Goal: Entertainment & Leisure: Consume media (video, audio)

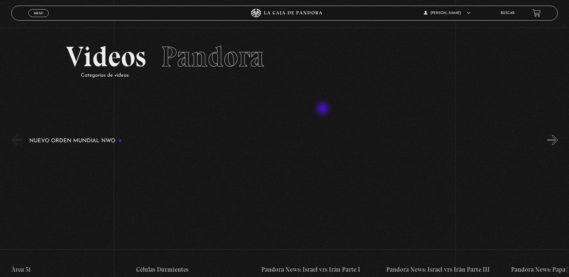
scroll to position [30, 0]
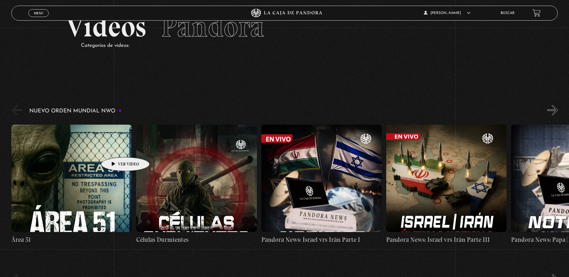
click at [116, 148] on figure at bounding box center [71, 178] width 120 height 107
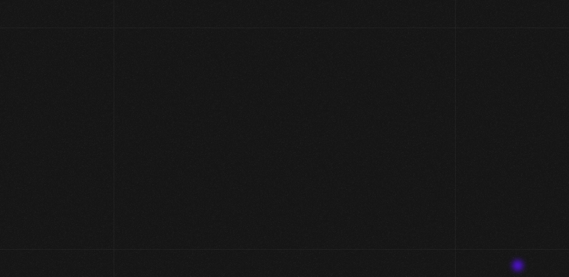
scroll to position [30, 0]
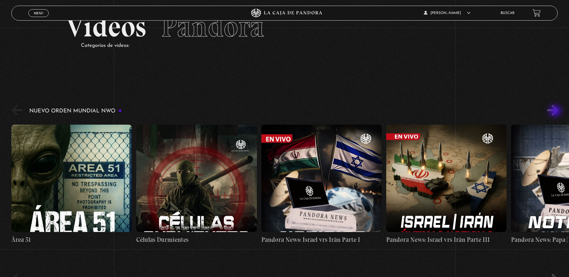
click at [556, 112] on button "»" at bounding box center [552, 110] width 10 height 10
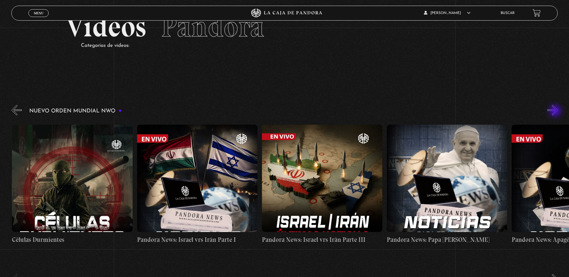
click at [556, 112] on button "»" at bounding box center [552, 110] width 10 height 10
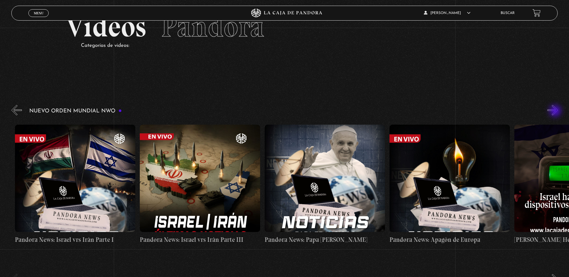
click at [556, 112] on button "»" at bounding box center [552, 110] width 10 height 10
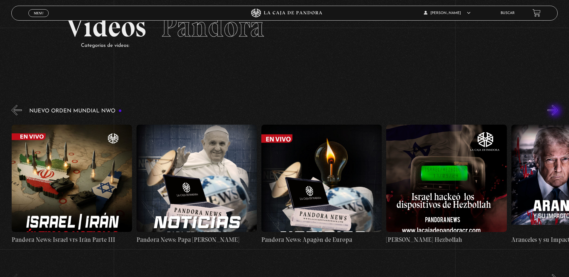
click at [556, 112] on button "»" at bounding box center [552, 110] width 10 height 10
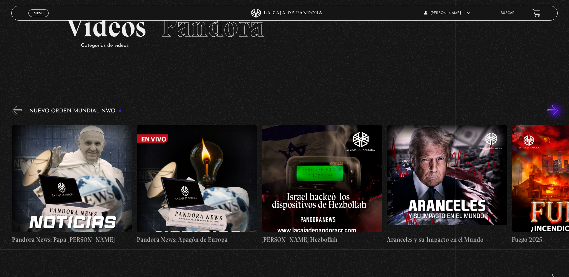
click at [556, 112] on button "»" at bounding box center [552, 110] width 10 height 10
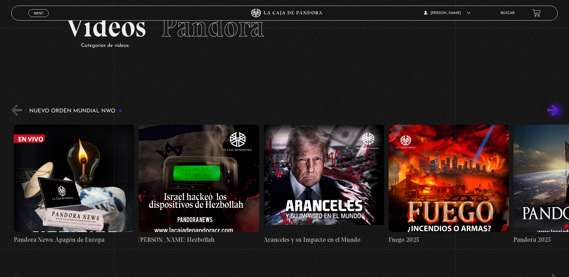
click at [556, 112] on button "»" at bounding box center [552, 110] width 10 height 10
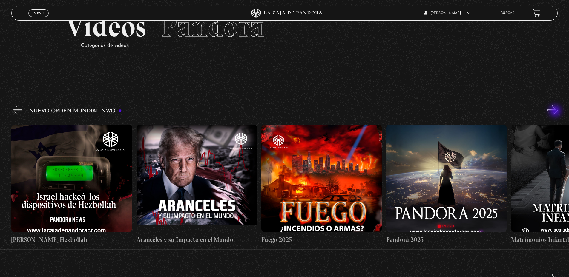
click at [556, 112] on button "»" at bounding box center [552, 110] width 10 height 10
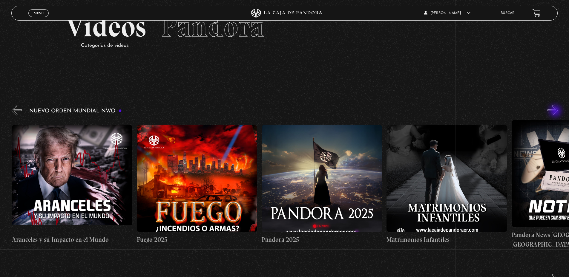
click at [556, 112] on button "»" at bounding box center [552, 110] width 10 height 10
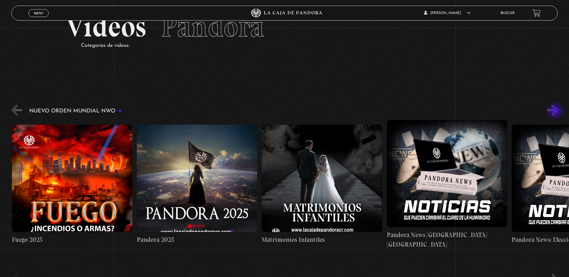
click at [556, 112] on button "»" at bounding box center [552, 110] width 10 height 10
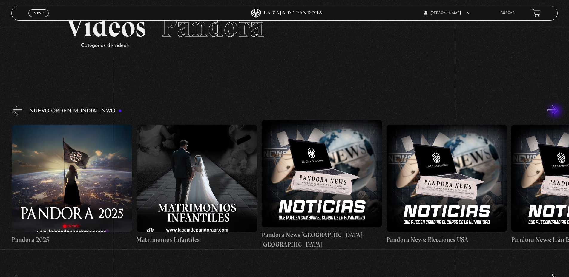
click at [556, 112] on button "»" at bounding box center [552, 110] width 10 height 10
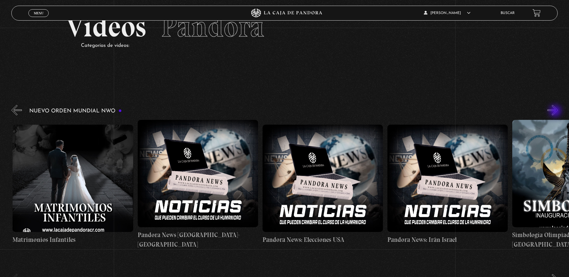
click at [556, 112] on button "»" at bounding box center [552, 110] width 10 height 10
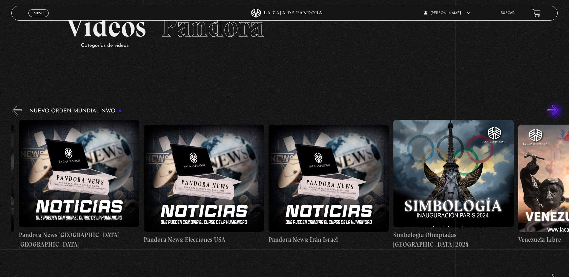
click at [556, 112] on button "»" at bounding box center [552, 110] width 10 height 10
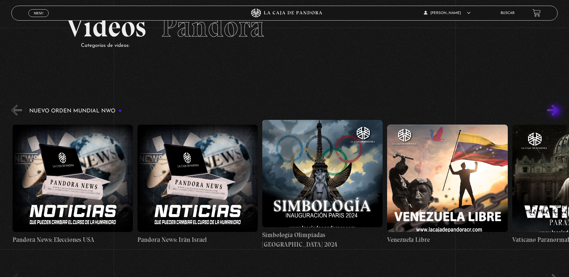
click at [556, 112] on button "»" at bounding box center [552, 110] width 10 height 10
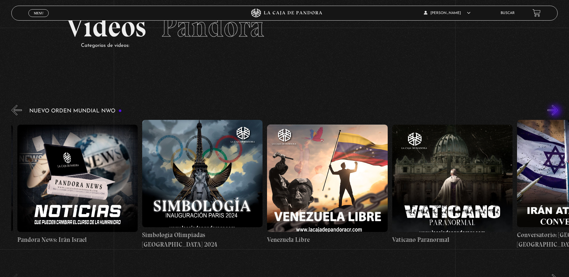
click at [556, 112] on button "»" at bounding box center [552, 110] width 10 height 10
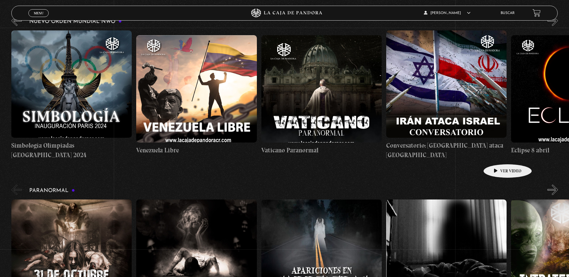
scroll to position [179, 0]
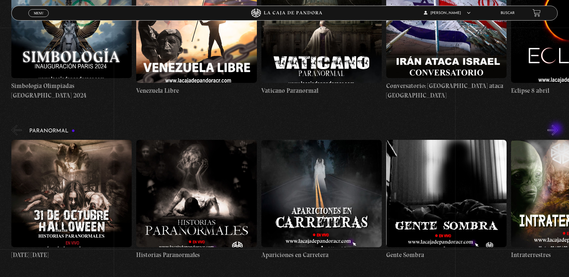
click at [556, 129] on button "»" at bounding box center [552, 130] width 10 height 10
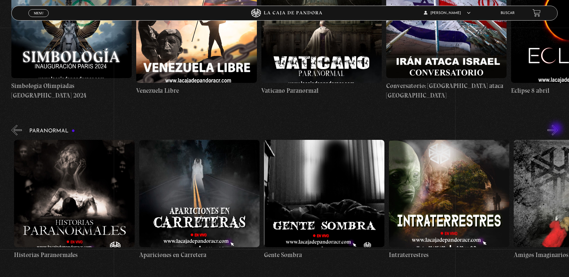
click at [556, 129] on button "»" at bounding box center [552, 130] width 10 height 10
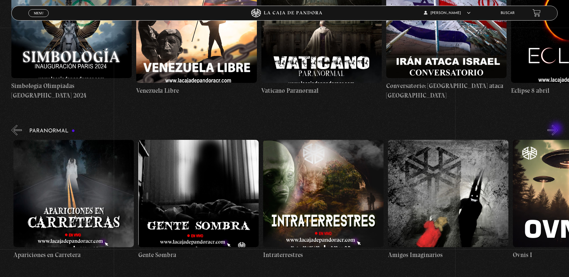
click at [556, 129] on button "»" at bounding box center [552, 130] width 10 height 10
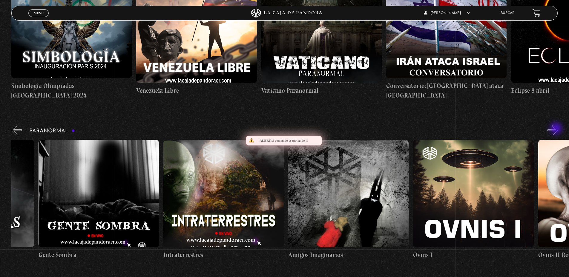
click at [556, 129] on button "»" at bounding box center [552, 130] width 10 height 10
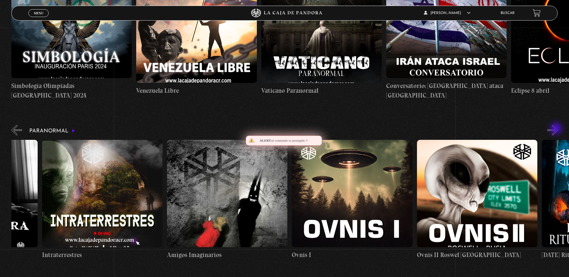
click at [556, 129] on button "»" at bounding box center [552, 130] width 10 height 10
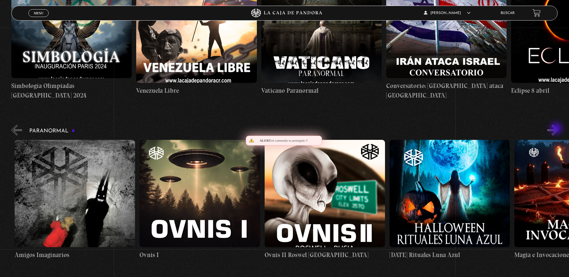
click at [556, 129] on button "»" at bounding box center [552, 130] width 10 height 10
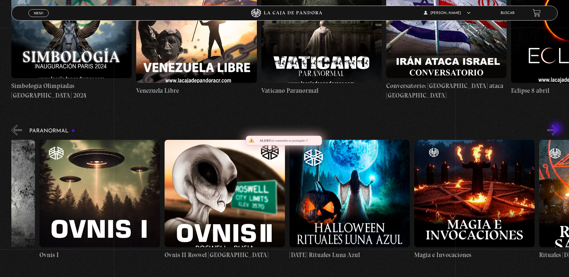
click at [556, 129] on button "»" at bounding box center [552, 130] width 10 height 10
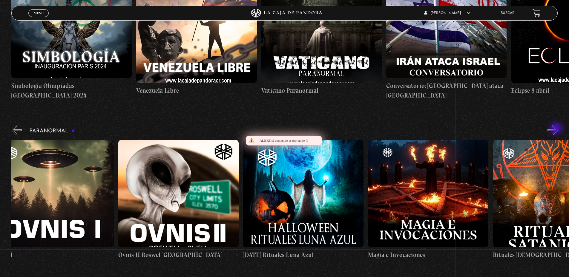
scroll to position [0, 811]
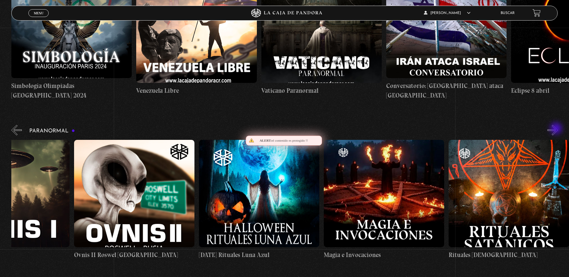
click at [556, 129] on button "»" at bounding box center [552, 130] width 10 height 10
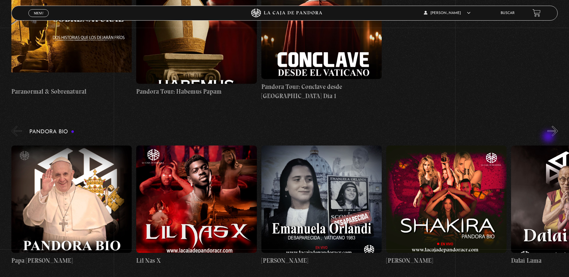
scroll to position [537, 0]
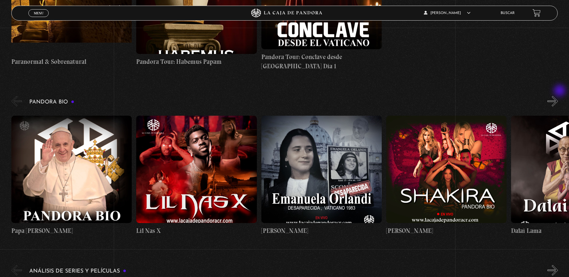
click at [558, 96] on button "»" at bounding box center [552, 101] width 10 height 10
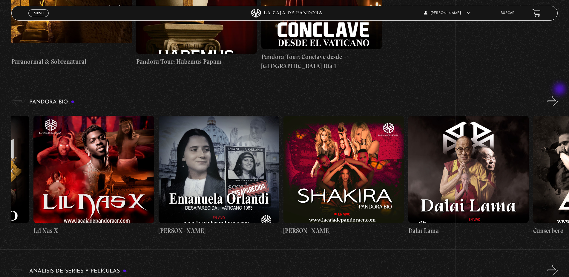
click at [558, 96] on button "»" at bounding box center [552, 101] width 10 height 10
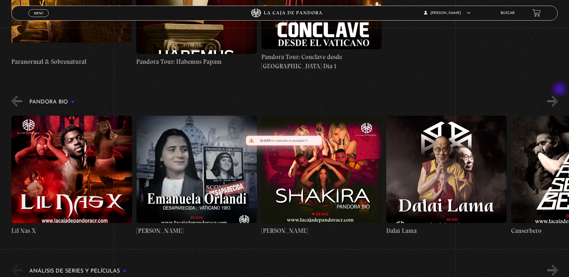
click at [558, 96] on button "»" at bounding box center [552, 101] width 10 height 10
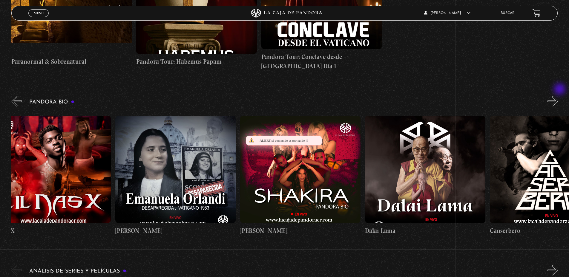
click at [558, 96] on button "»" at bounding box center [552, 101] width 10 height 10
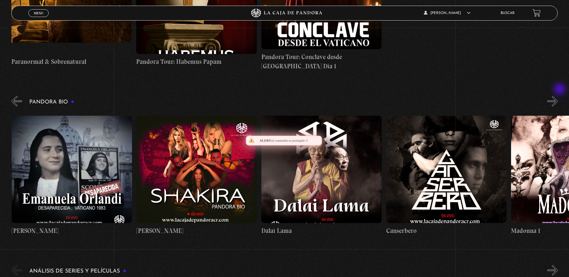
click at [558, 96] on button "»" at bounding box center [552, 101] width 10 height 10
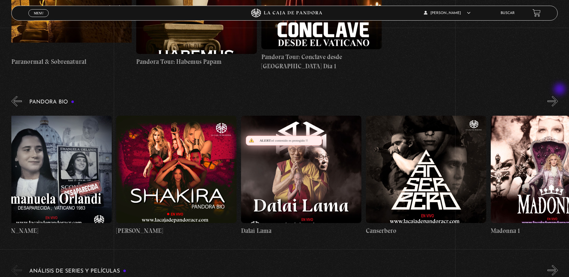
click at [558, 96] on button "»" at bounding box center [552, 101] width 10 height 10
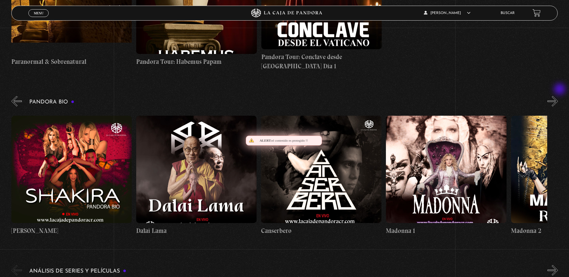
click at [558, 96] on button "»" at bounding box center [552, 101] width 10 height 10
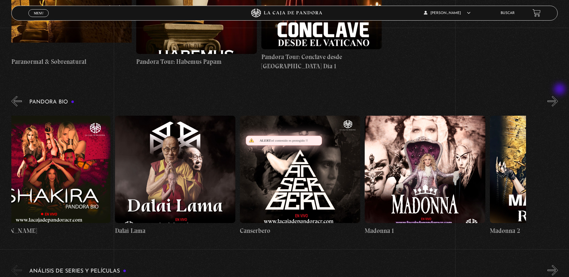
click at [558, 96] on button "»" at bounding box center [552, 101] width 10 height 10
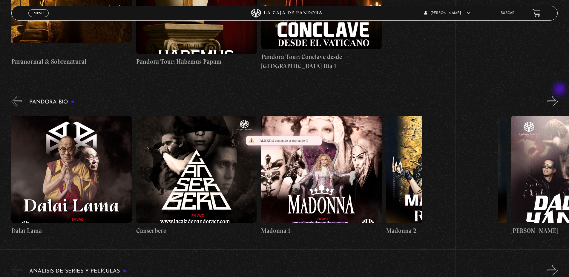
click at [558, 96] on button "»" at bounding box center [552, 101] width 10 height 10
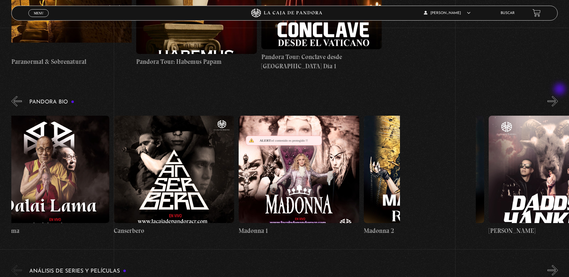
click at [558, 96] on button "»" at bounding box center [552, 101] width 10 height 10
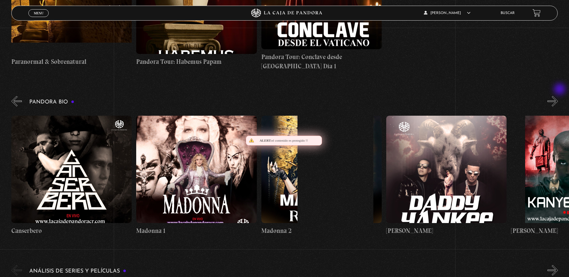
click at [558, 96] on button "»" at bounding box center [552, 101] width 10 height 10
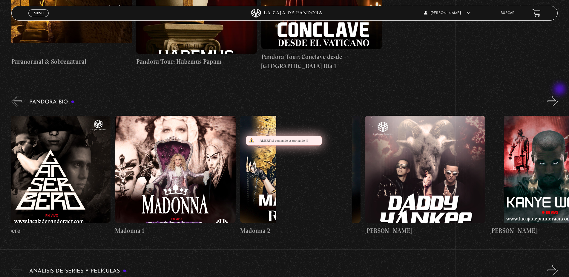
click at [558, 96] on button "»" at bounding box center [552, 101] width 10 height 10
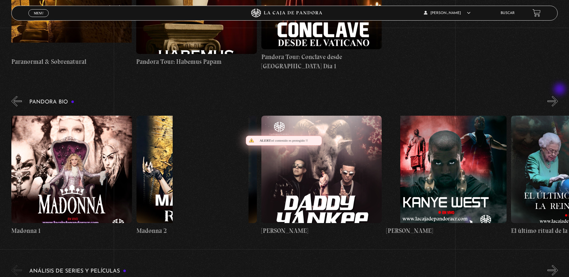
click at [558, 96] on button "»" at bounding box center [552, 101] width 10 height 10
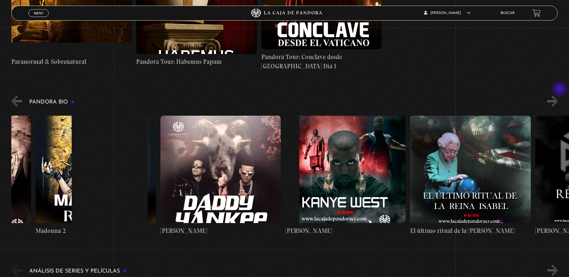
click at [558, 96] on button "»" at bounding box center [552, 101] width 10 height 10
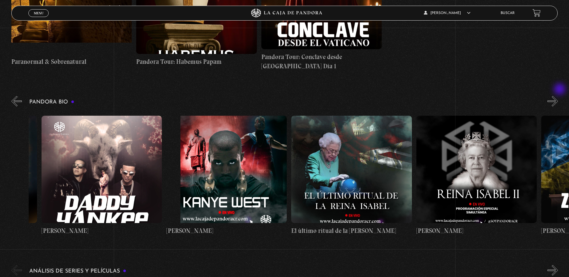
click at [558, 96] on button "»" at bounding box center [552, 101] width 10 height 10
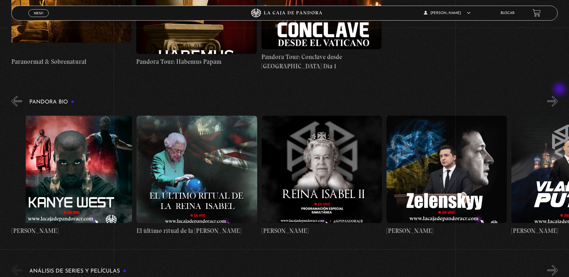
click at [558, 96] on button "»" at bounding box center [552, 101] width 10 height 10
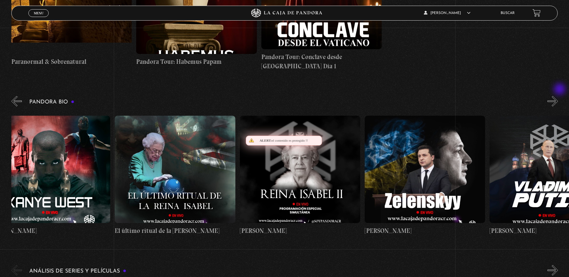
click at [558, 96] on button "»" at bounding box center [552, 101] width 10 height 10
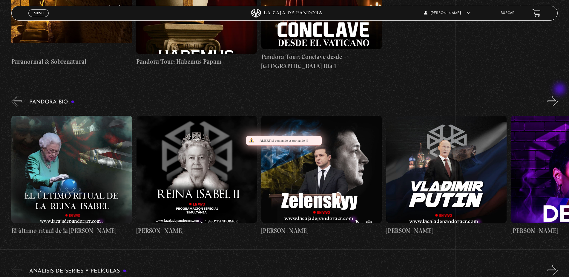
click at [558, 96] on button "»" at bounding box center [552, 101] width 10 height 10
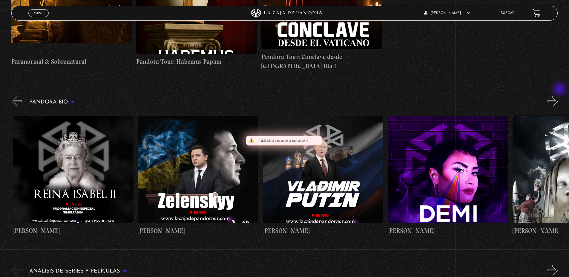
click at [558, 96] on button "»" at bounding box center [552, 101] width 10 height 10
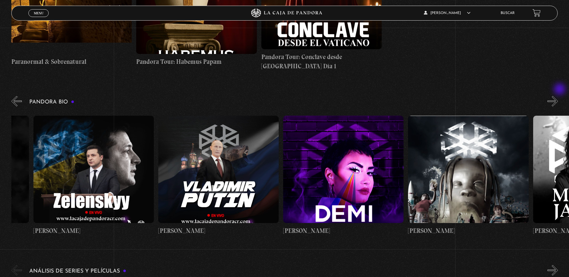
click at [558, 96] on button "»" at bounding box center [552, 101] width 10 height 10
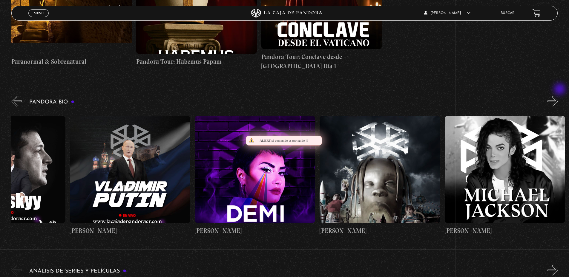
click at [558, 96] on button "»" at bounding box center [552, 101] width 10 height 10
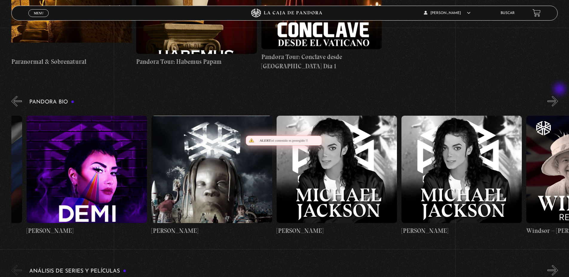
click at [558, 96] on button "»" at bounding box center [552, 101] width 10 height 10
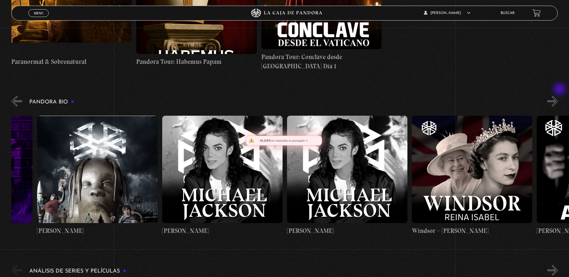
click at [558, 96] on button "»" at bounding box center [552, 101] width 10 height 10
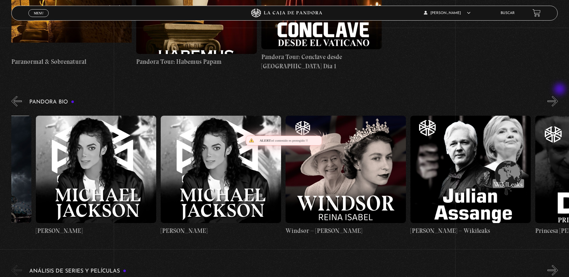
click at [558, 96] on button "»" at bounding box center [552, 101] width 10 height 10
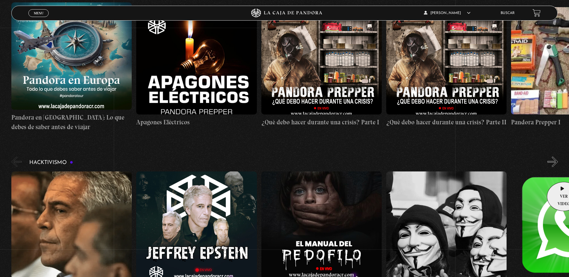
scroll to position [1343, 0]
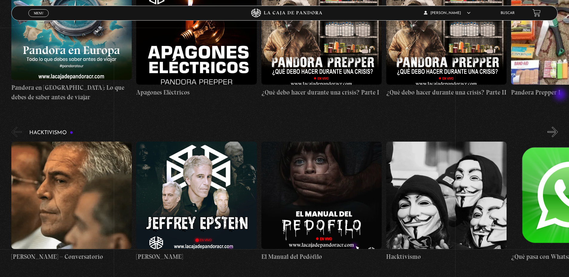
click at [558, 127] on button "»" at bounding box center [552, 132] width 10 height 10
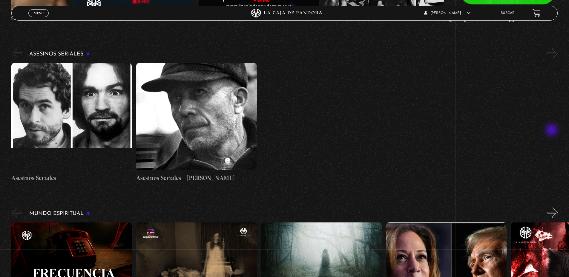
scroll to position [1672, 0]
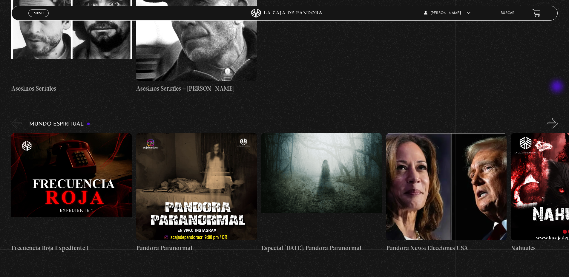
click at [557, 118] on button "»" at bounding box center [552, 123] width 10 height 10
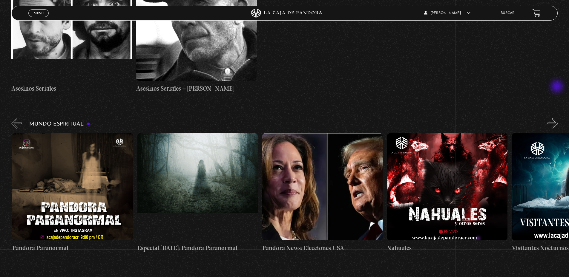
click at [557, 118] on button "»" at bounding box center [552, 123] width 10 height 10
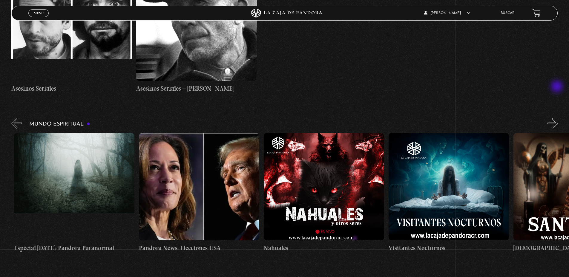
click at [557, 118] on button "»" at bounding box center [552, 123] width 10 height 10
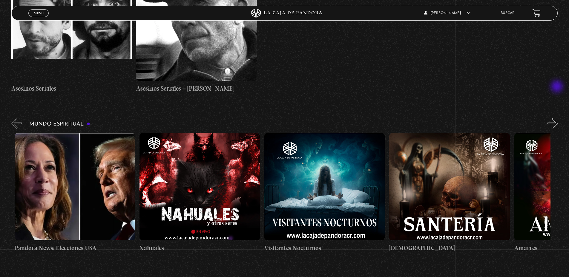
click at [557, 118] on button "»" at bounding box center [552, 123] width 10 height 10
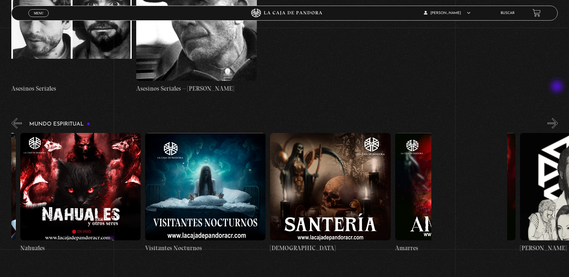
click at [557, 118] on button "»" at bounding box center [552, 123] width 10 height 10
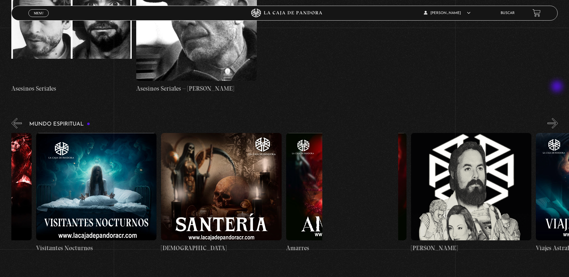
click at [557, 118] on button "»" at bounding box center [552, 123] width 10 height 10
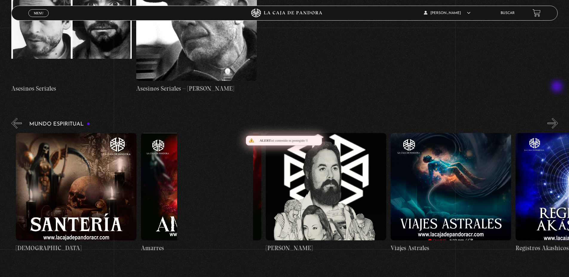
click at [557, 118] on button "»" at bounding box center [552, 123] width 10 height 10
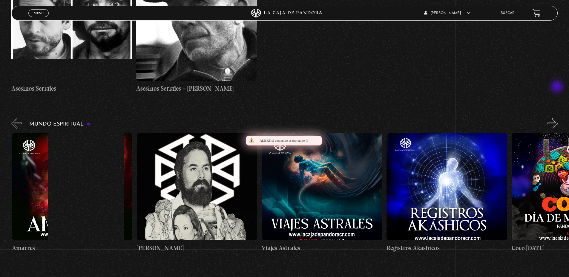
click at [557, 118] on button "»" at bounding box center [552, 123] width 10 height 10
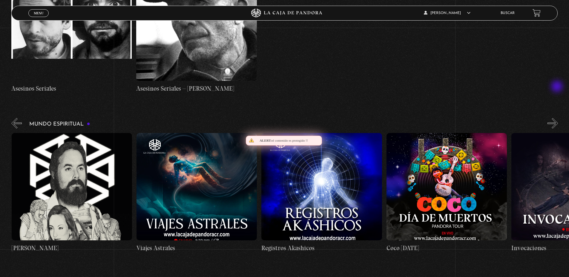
scroll to position [0, 999]
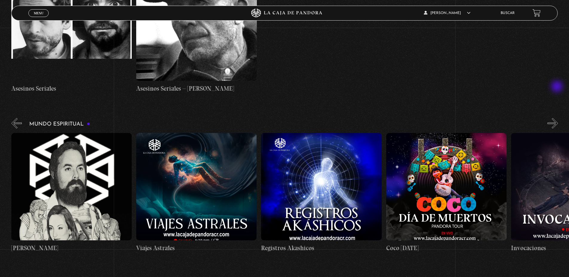
click at [557, 118] on button "»" at bounding box center [552, 123] width 10 height 10
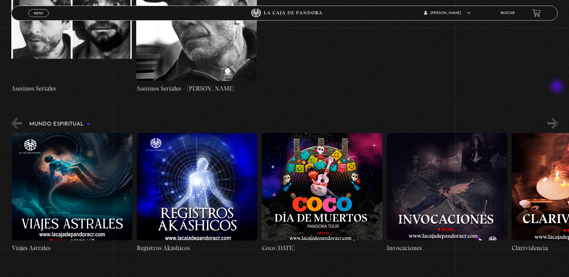
click at [557, 118] on button "»" at bounding box center [552, 123] width 10 height 10
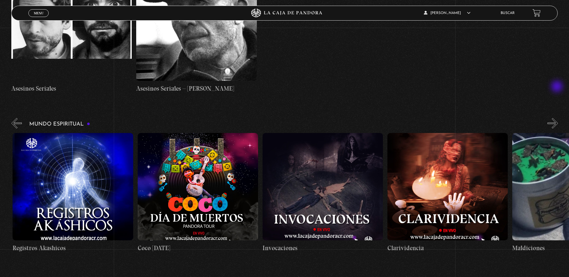
click at [557, 118] on button "»" at bounding box center [552, 123] width 10 height 10
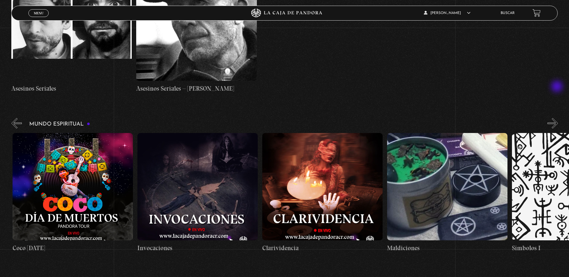
click at [557, 118] on button "»" at bounding box center [552, 123] width 10 height 10
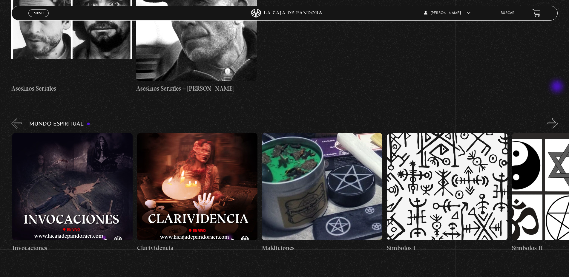
click at [557, 118] on button "»" at bounding box center [552, 123] width 10 height 10
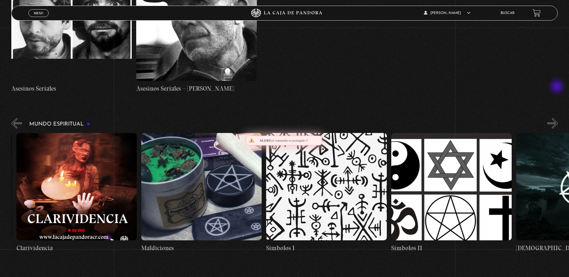
click at [557, 118] on button "»" at bounding box center [552, 123] width 10 height 10
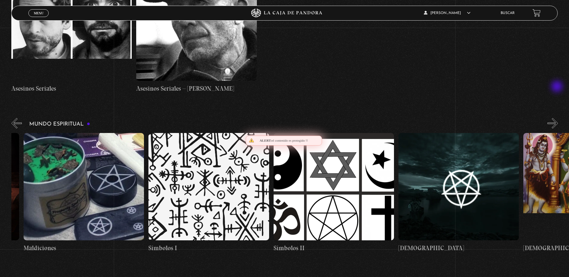
click at [557, 118] on button "»" at bounding box center [552, 123] width 10 height 10
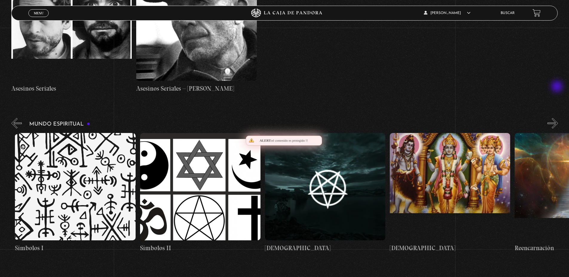
click at [557, 118] on button "»" at bounding box center [552, 123] width 10 height 10
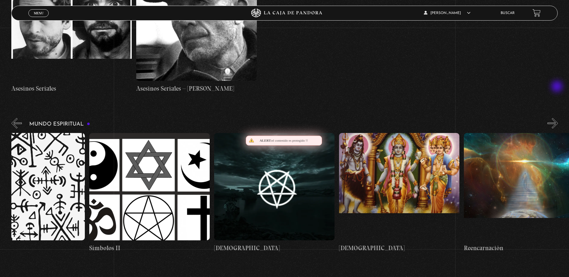
scroll to position [0, 1935]
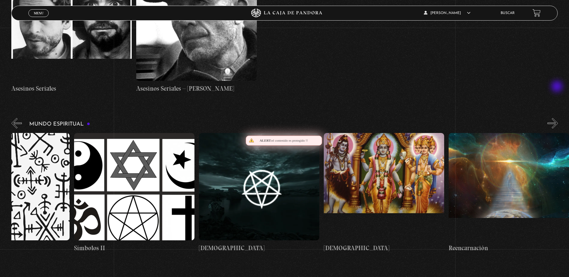
click at [557, 118] on button "»" at bounding box center [552, 123] width 10 height 10
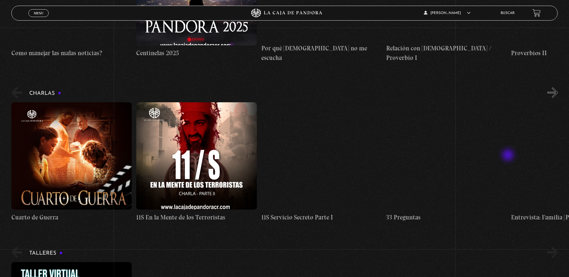
scroll to position [2481, 0]
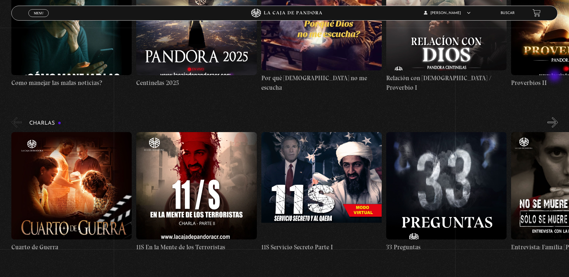
click at [555, 117] on button "»" at bounding box center [552, 122] width 10 height 10
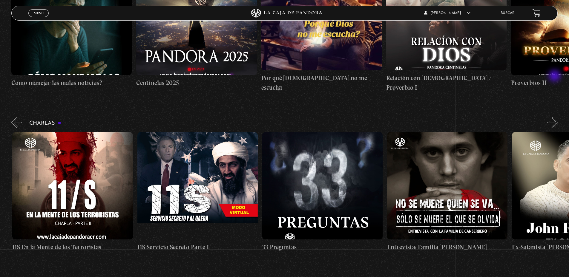
click at [555, 117] on button "»" at bounding box center [552, 122] width 10 height 10
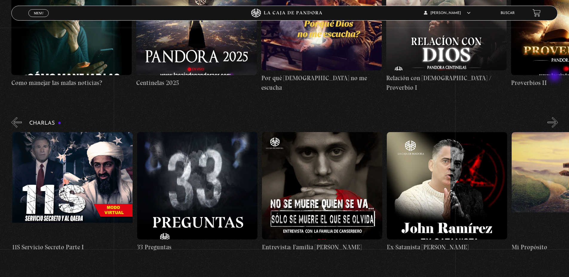
click at [555, 117] on button "»" at bounding box center [552, 122] width 10 height 10
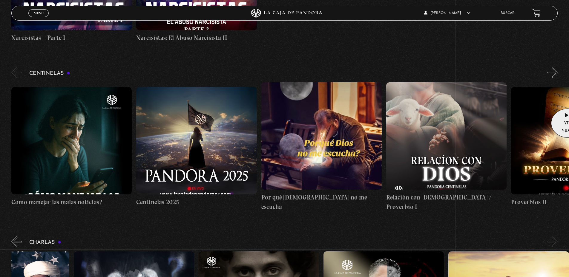
scroll to position [2332, 0]
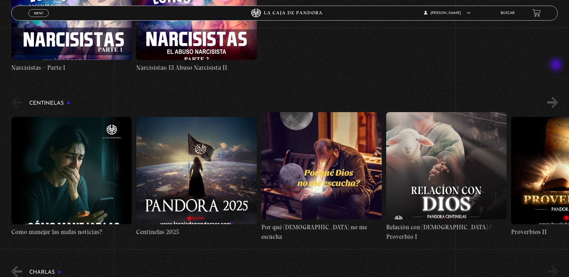
click at [556, 97] on button "»" at bounding box center [552, 102] width 10 height 10
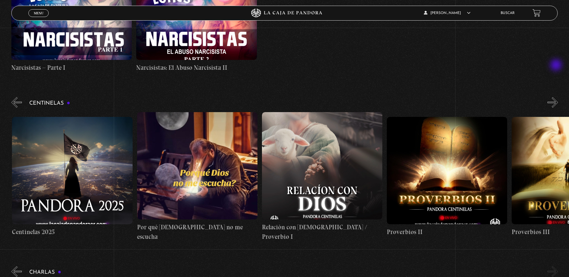
click at [556, 97] on button "»" at bounding box center [552, 102] width 10 height 10
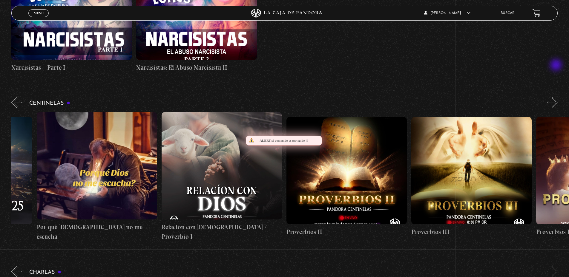
click at [556, 97] on button "»" at bounding box center [552, 102] width 10 height 10
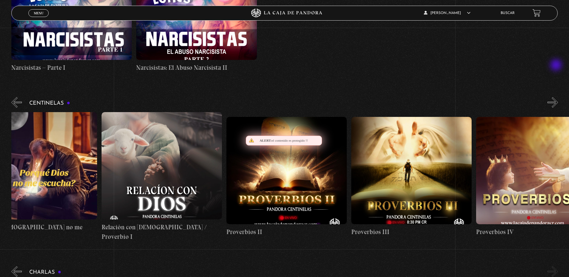
click at [556, 97] on button "»" at bounding box center [552, 102] width 10 height 10
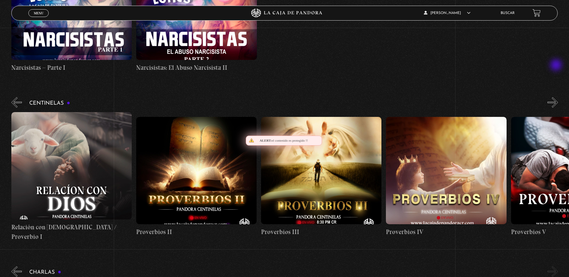
click at [556, 97] on button "»" at bounding box center [552, 102] width 10 height 10
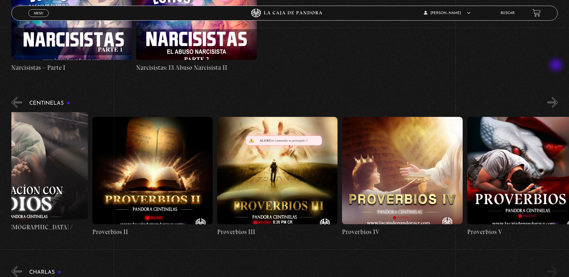
click at [556, 97] on button "»" at bounding box center [552, 102] width 10 height 10
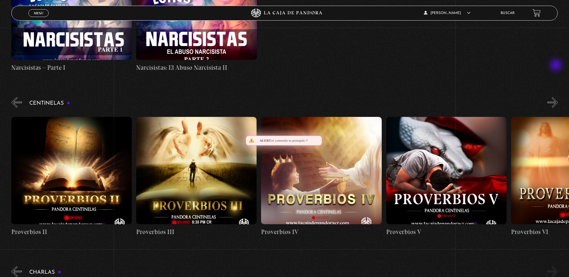
click at [556, 97] on button "»" at bounding box center [552, 102] width 10 height 10
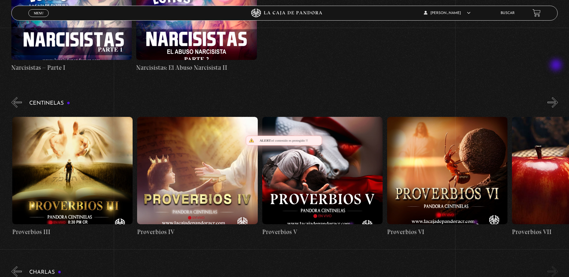
click at [556, 97] on button "»" at bounding box center [552, 102] width 10 height 10
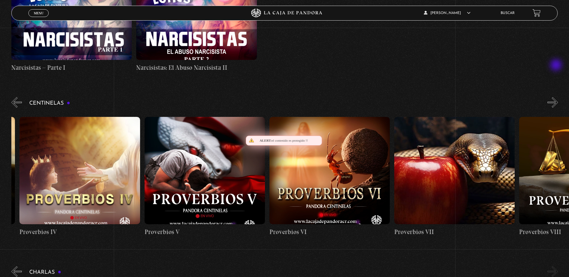
click at [556, 97] on button "»" at bounding box center [552, 102] width 10 height 10
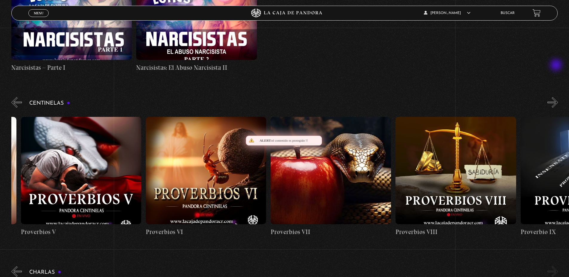
click at [556, 97] on button "»" at bounding box center [552, 102] width 10 height 10
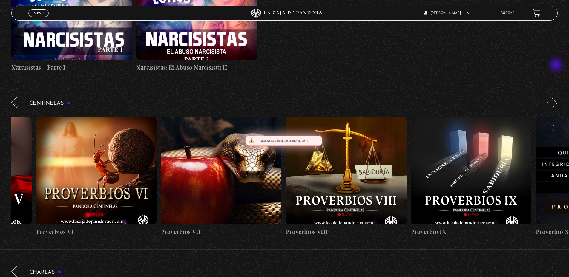
click at [556, 97] on button "»" at bounding box center [552, 102] width 10 height 10
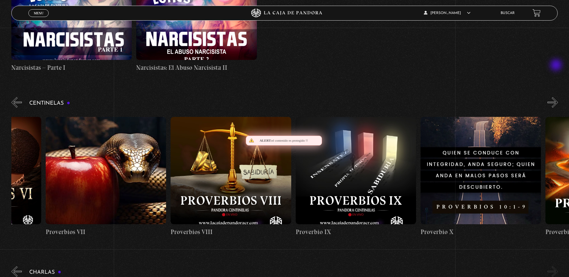
click at [556, 97] on button "»" at bounding box center [552, 102] width 10 height 10
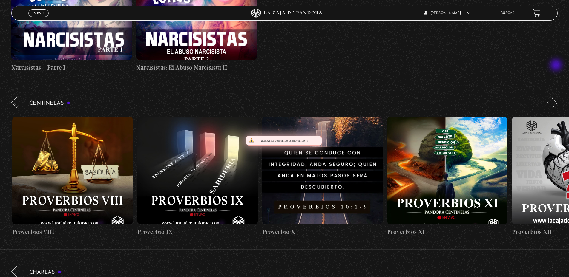
click at [556, 97] on button "»" at bounding box center [552, 102] width 10 height 10
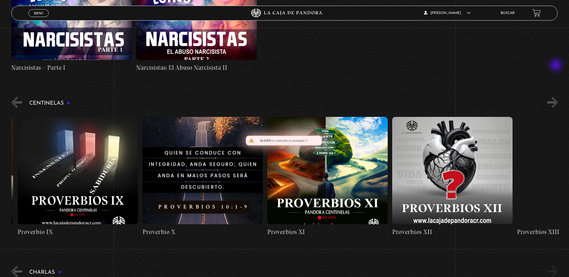
click at [556, 97] on button "»" at bounding box center [552, 102] width 10 height 10
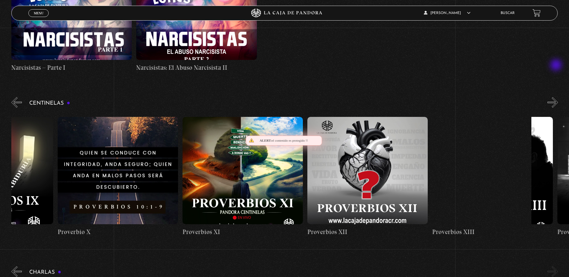
click at [556, 97] on button "»" at bounding box center [552, 102] width 10 height 10
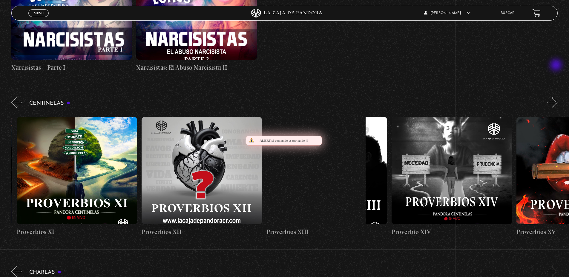
click at [556, 97] on button "»" at bounding box center [552, 102] width 10 height 10
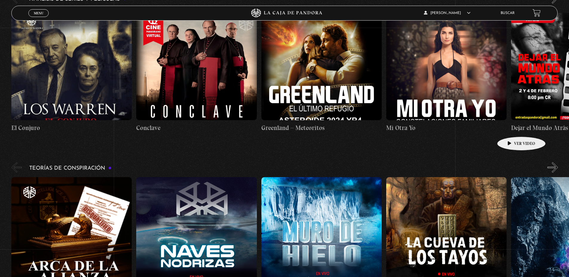
scroll to position [839, 0]
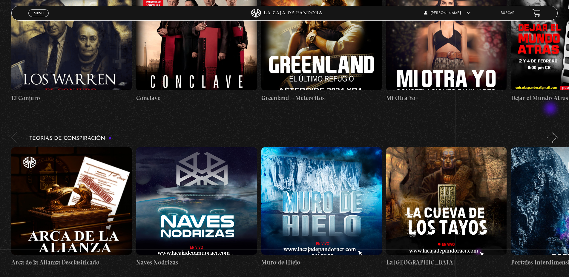
click at [552, 133] on button "»" at bounding box center [552, 138] width 10 height 10
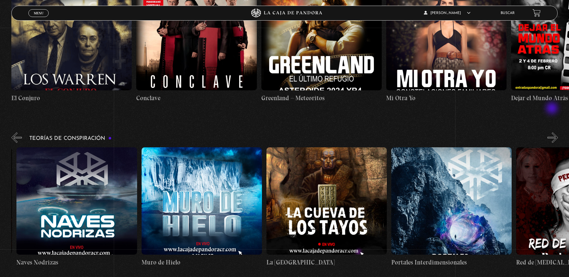
click at [552, 133] on button "»" at bounding box center [552, 138] width 10 height 10
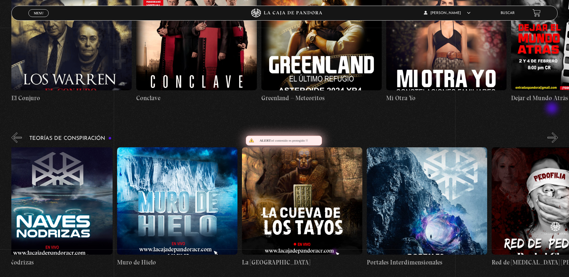
click at [552, 133] on button "»" at bounding box center [552, 138] width 10 height 10
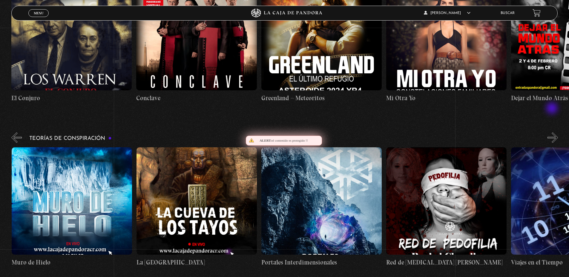
click at [552, 133] on button "»" at bounding box center [552, 138] width 10 height 10
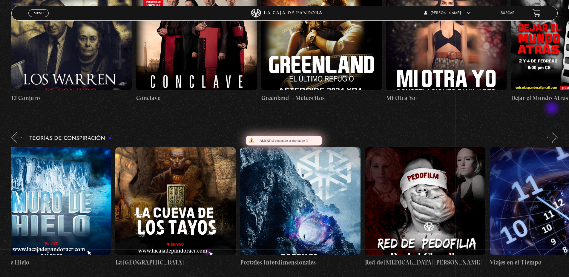
scroll to position [0, 312]
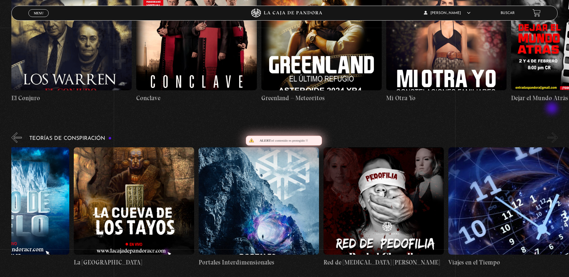
click at [552, 133] on button "»" at bounding box center [552, 138] width 10 height 10
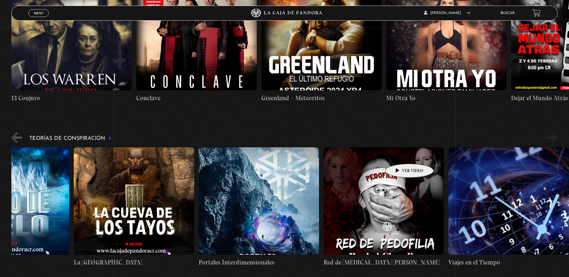
click at [400, 155] on figure at bounding box center [383, 200] width 120 height 107
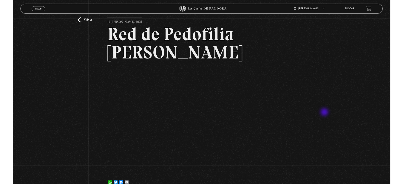
scroll to position [60, 0]
